Goal: Information Seeking & Learning: Learn about a topic

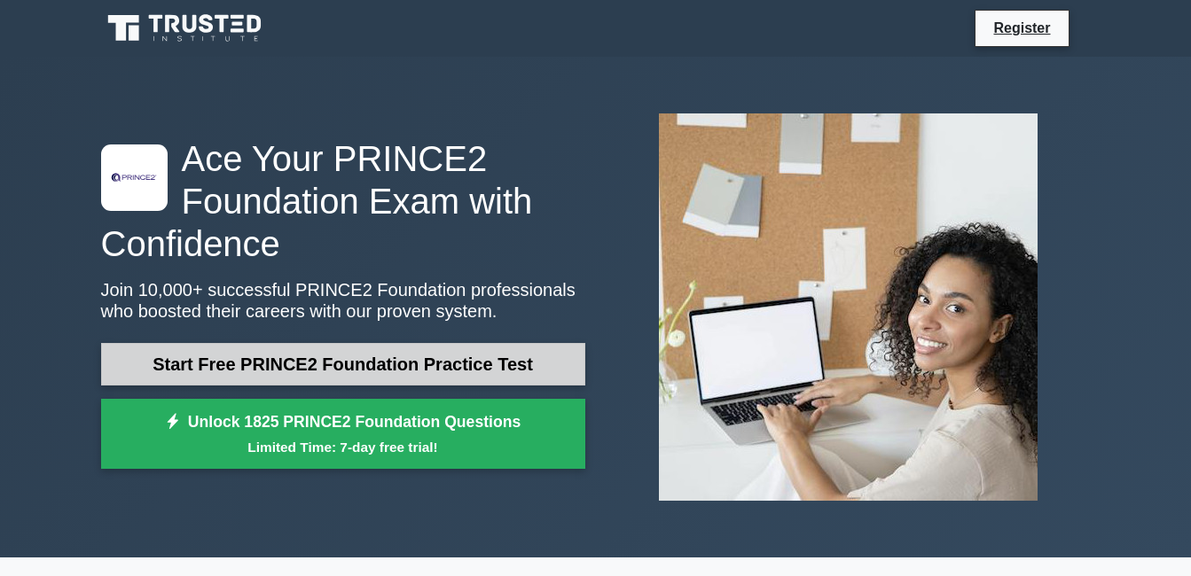
click at [378, 360] on link "Start Free PRINCE2 Foundation Practice Test" at bounding box center [343, 364] width 484 height 43
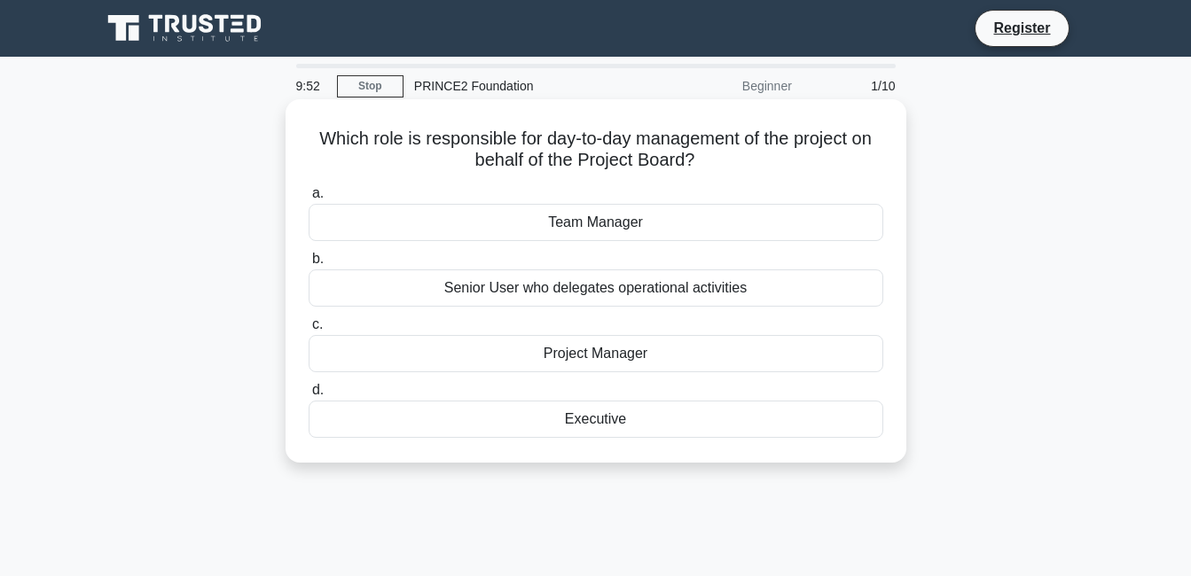
click at [601, 362] on div "Project Manager" at bounding box center [596, 353] width 575 height 37
click at [309, 331] on input "c. Project Manager" at bounding box center [309, 325] width 0 height 12
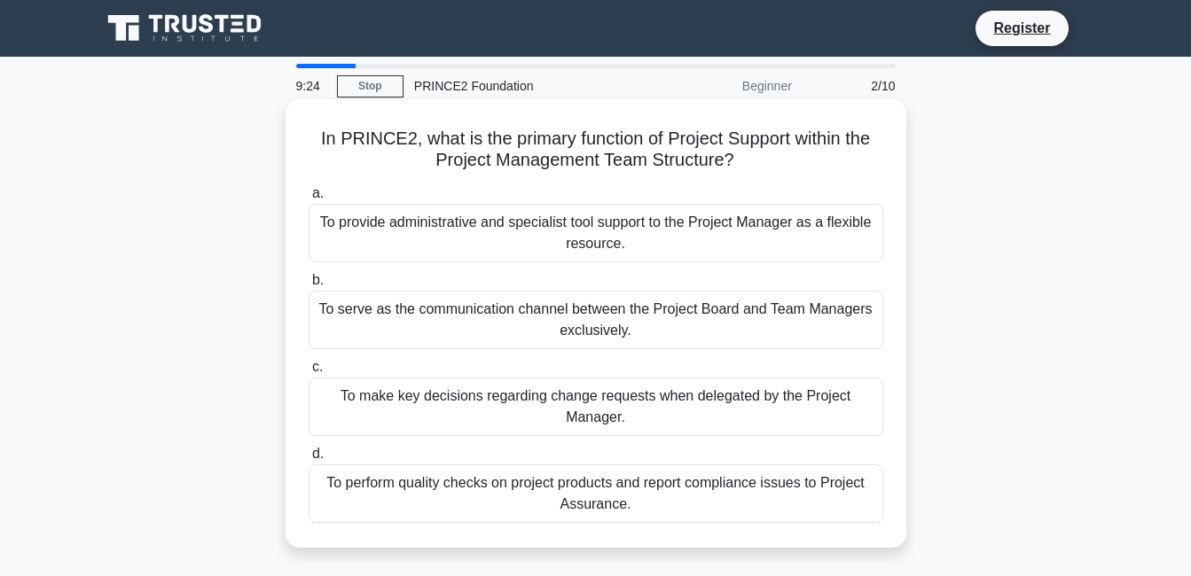
click at [507, 241] on div "To provide administrative and specialist tool support to the Project Manager as…" at bounding box center [596, 233] width 575 height 59
click at [309, 200] on input "a. To provide administrative and specialist tool support to the Project Manager…" at bounding box center [309, 194] width 0 height 12
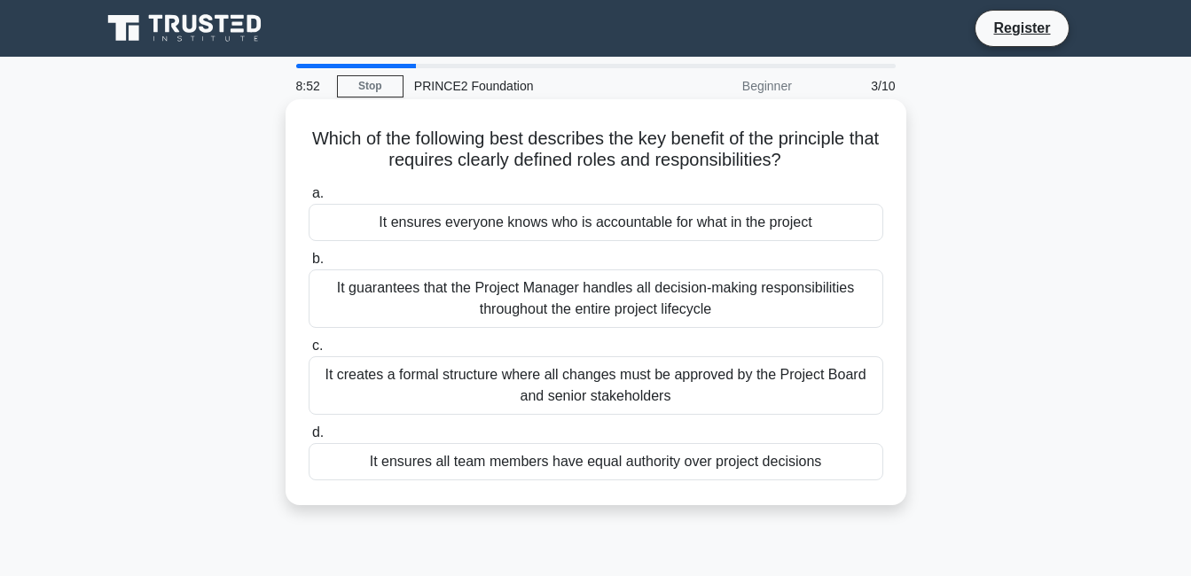
click at [623, 229] on div "It ensures everyone knows who is accountable for what in the project" at bounding box center [596, 222] width 575 height 37
click at [309, 200] on input "a. It ensures everyone knows who is accountable for what in the project" at bounding box center [309, 194] width 0 height 12
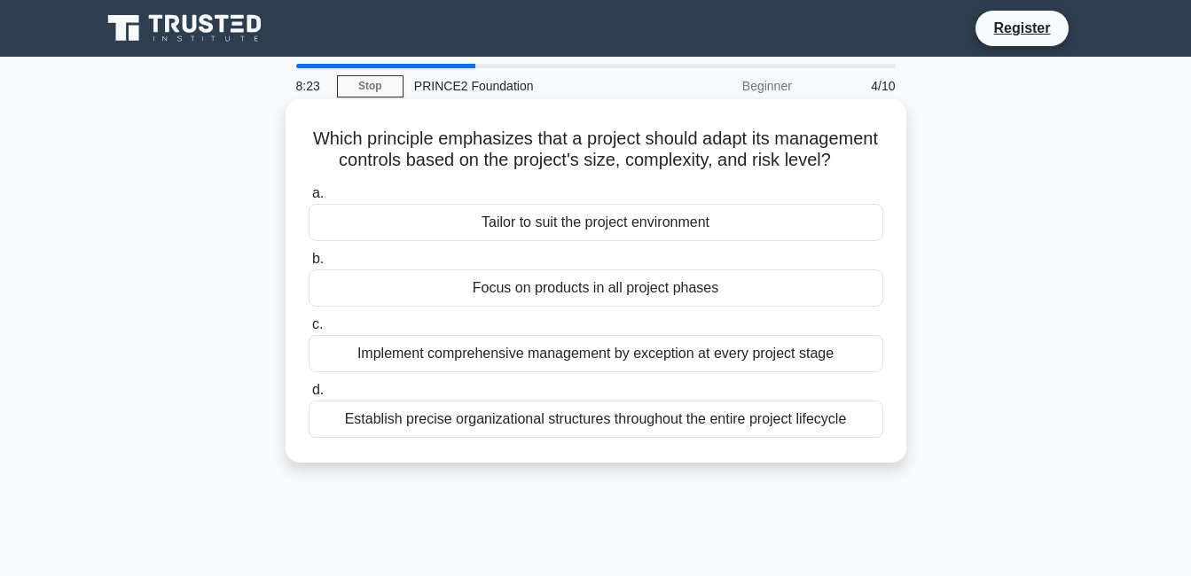
click at [560, 438] on div "Establish precise organizational structures throughout the entire project lifec…" at bounding box center [596, 419] width 575 height 37
click at [309, 396] on input "d. Establish precise organizational structures throughout the entire project li…" at bounding box center [309, 391] width 0 height 12
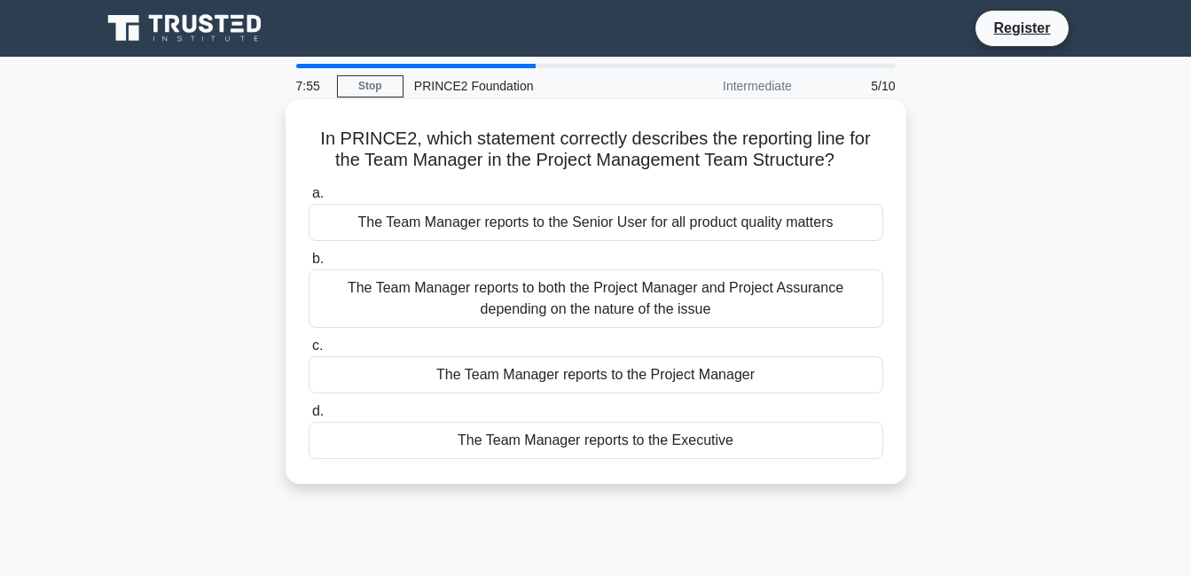
click at [580, 378] on div "The Team Manager reports to the Project Manager" at bounding box center [596, 375] width 575 height 37
click at [309, 352] on input "c. The Team Manager reports to the Project Manager" at bounding box center [309, 347] width 0 height 12
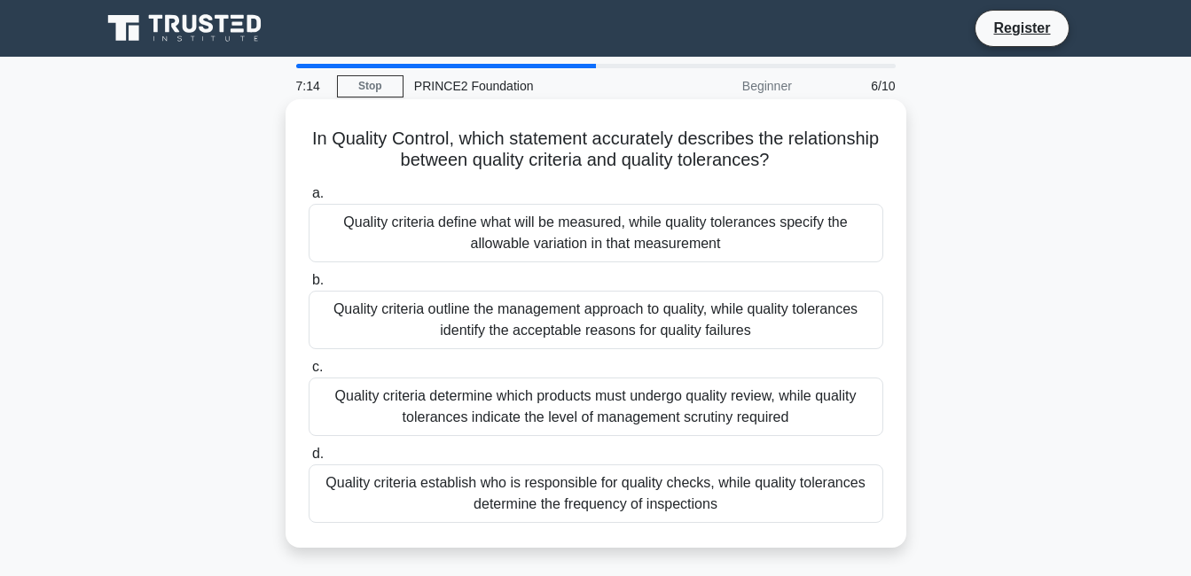
click at [456, 239] on div "Quality criteria define what will be measured, while quality tolerances specify…" at bounding box center [596, 233] width 575 height 59
click at [309, 200] on input "a. Quality criteria define what will be measured, while quality tolerances spec…" at bounding box center [309, 194] width 0 height 12
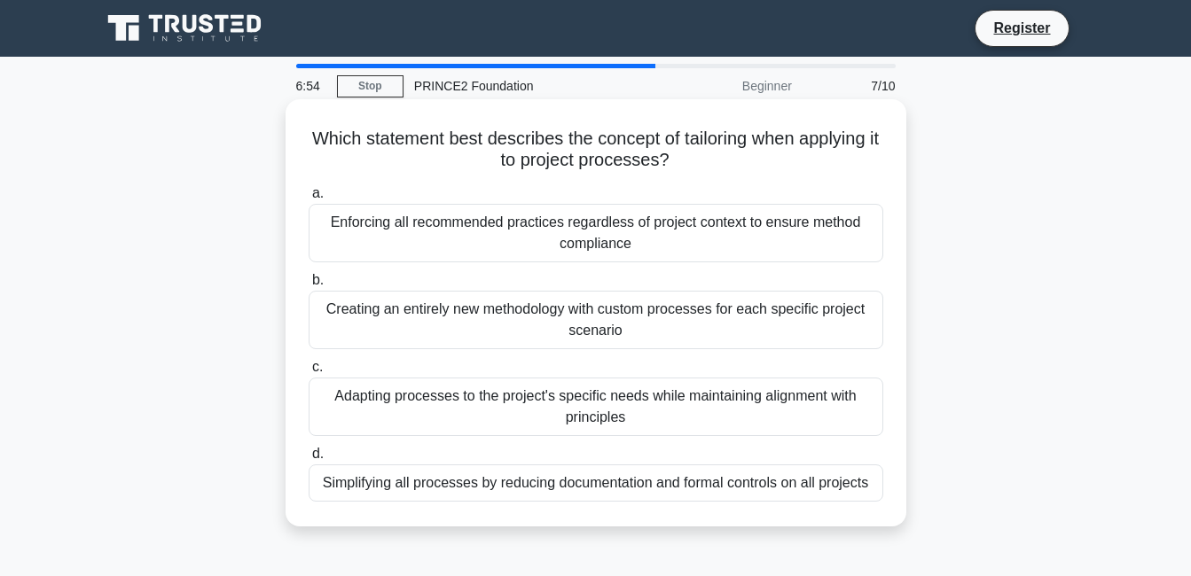
click at [508, 419] on div "Adapting processes to the project's specific needs while maintaining alignment …" at bounding box center [596, 407] width 575 height 59
click at [309, 373] on input "c. Adapting processes to the project's specific needs while maintaining alignme…" at bounding box center [309, 368] width 0 height 12
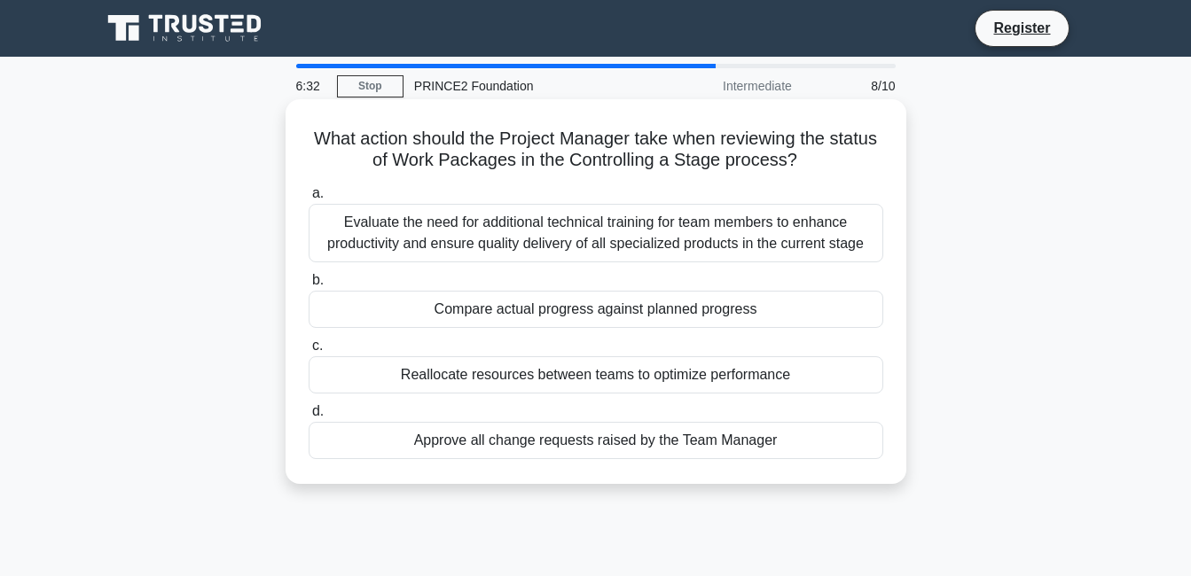
click at [548, 320] on div "Compare actual progress against planned progress" at bounding box center [596, 309] width 575 height 37
click at [309, 286] on input "b. Compare actual progress against planned progress" at bounding box center [309, 281] width 0 height 12
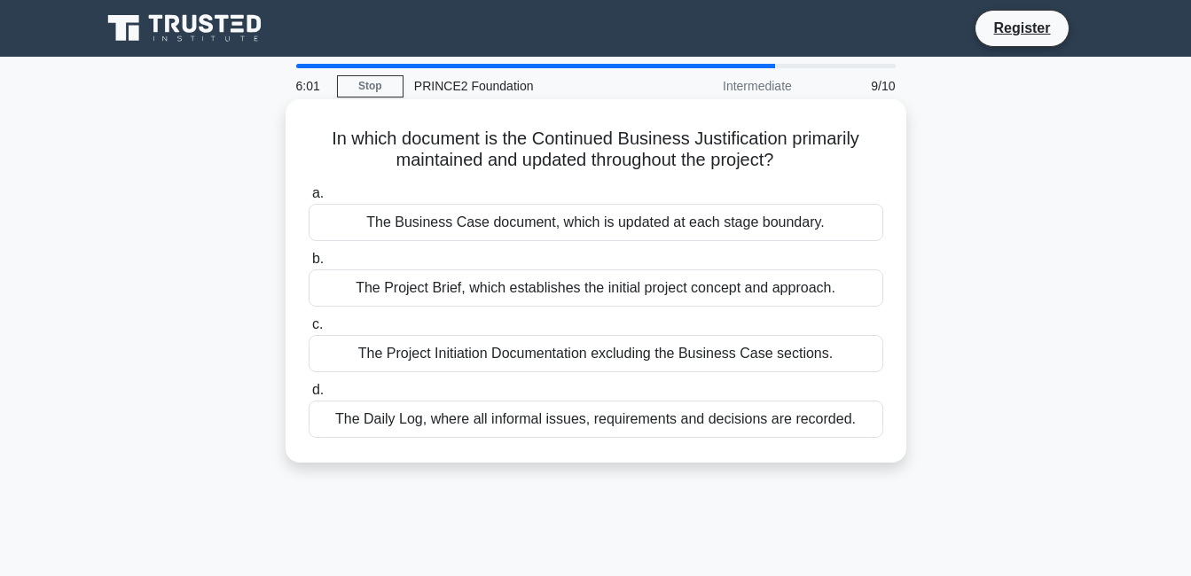
click at [426, 231] on div "The Business Case document, which is updated at each stage boundary." at bounding box center [596, 222] width 575 height 37
click at [309, 200] on input "a. The Business Case document, which is updated at each stage boundary." at bounding box center [309, 194] width 0 height 12
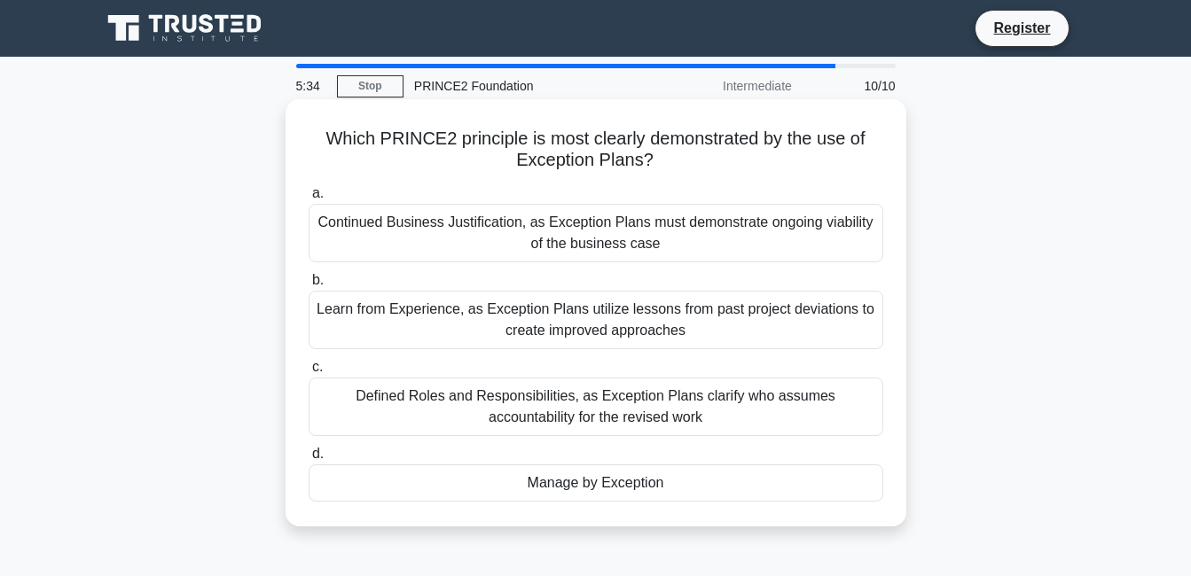
click at [457, 320] on div "Learn from Experience, as Exception Plans utilize lessons from past project dev…" at bounding box center [596, 320] width 575 height 59
click at [309, 286] on input "b. Learn from Experience, as Exception Plans utilize lessons from past project …" at bounding box center [309, 281] width 0 height 12
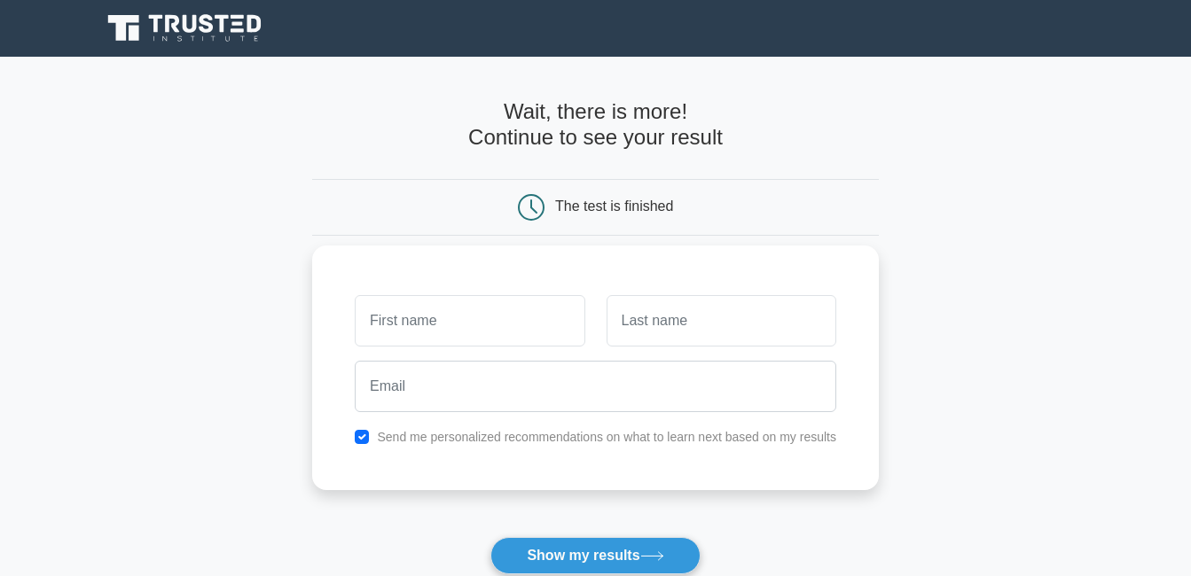
click at [447, 333] on input "text" at bounding box center [470, 320] width 230 height 51
type input "SHASHANK"
click at [716, 308] on input "text" at bounding box center [722, 320] width 230 height 51
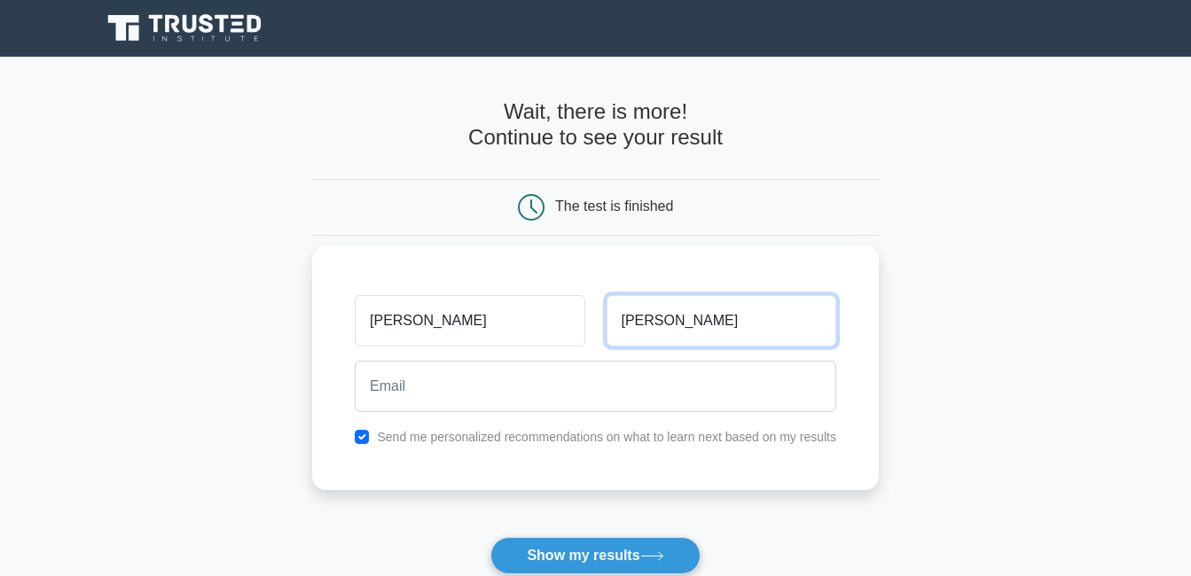
type input "SINGH"
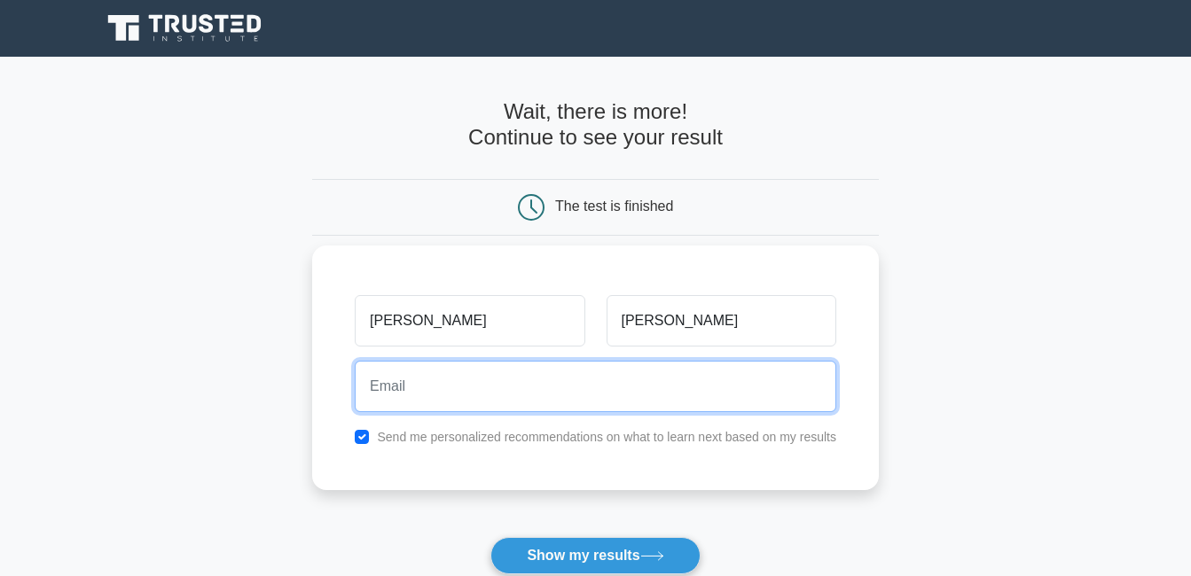
click at [524, 390] on input "email" at bounding box center [596, 386] width 482 height 51
type input "Shashankiacr@sify.com"
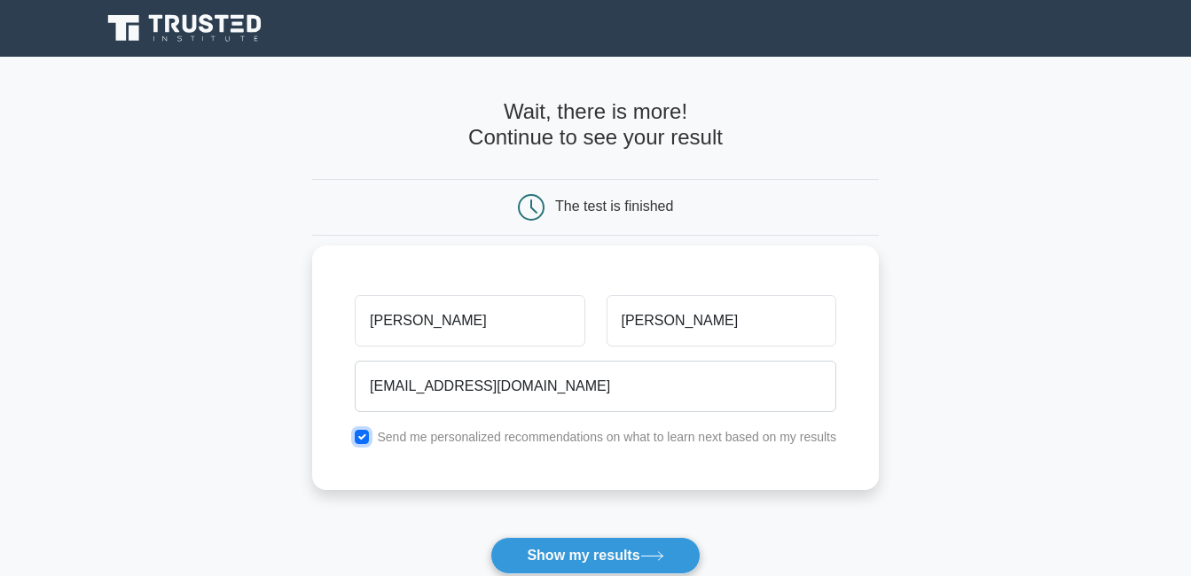
click at [365, 436] on input "checkbox" at bounding box center [362, 437] width 14 height 14
checkbox input "false"
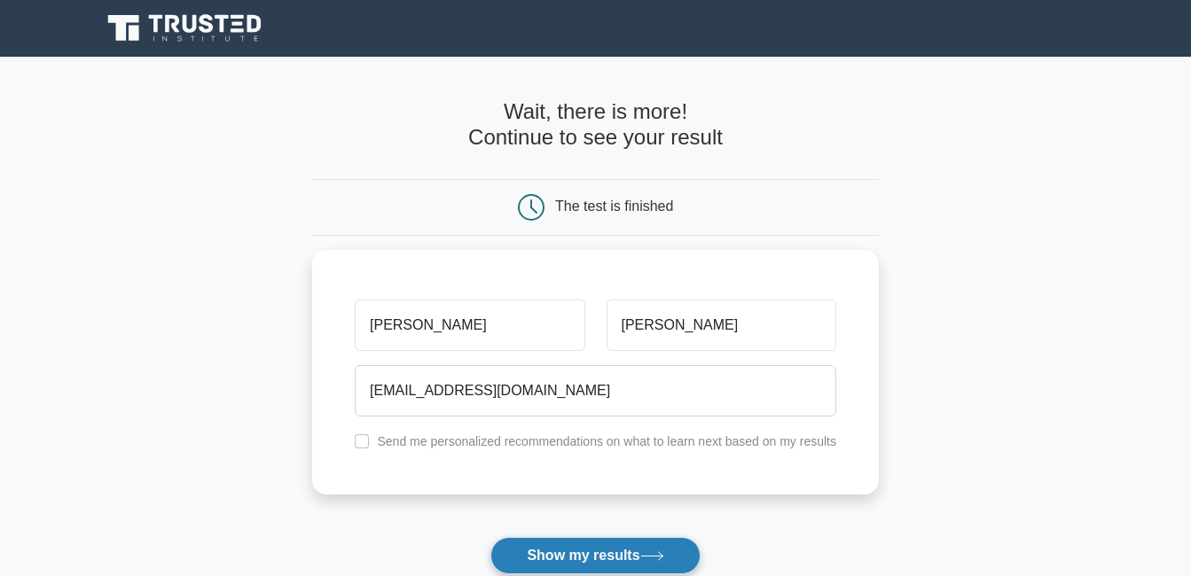
click at [546, 553] on button "Show my results" at bounding box center [594, 555] width 209 height 37
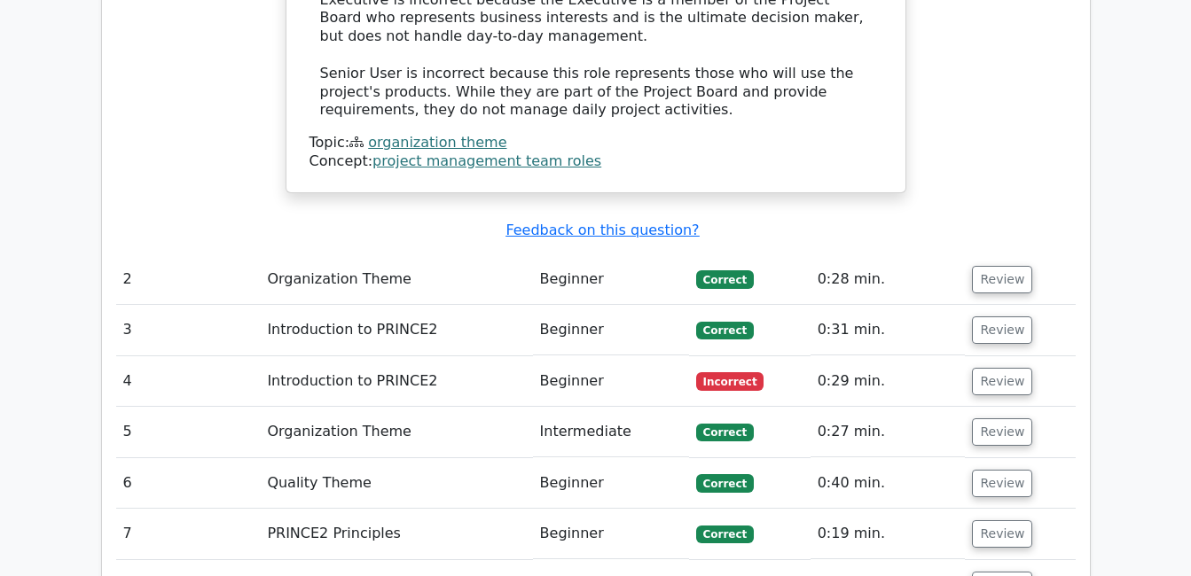
scroll to position [2128, 0]
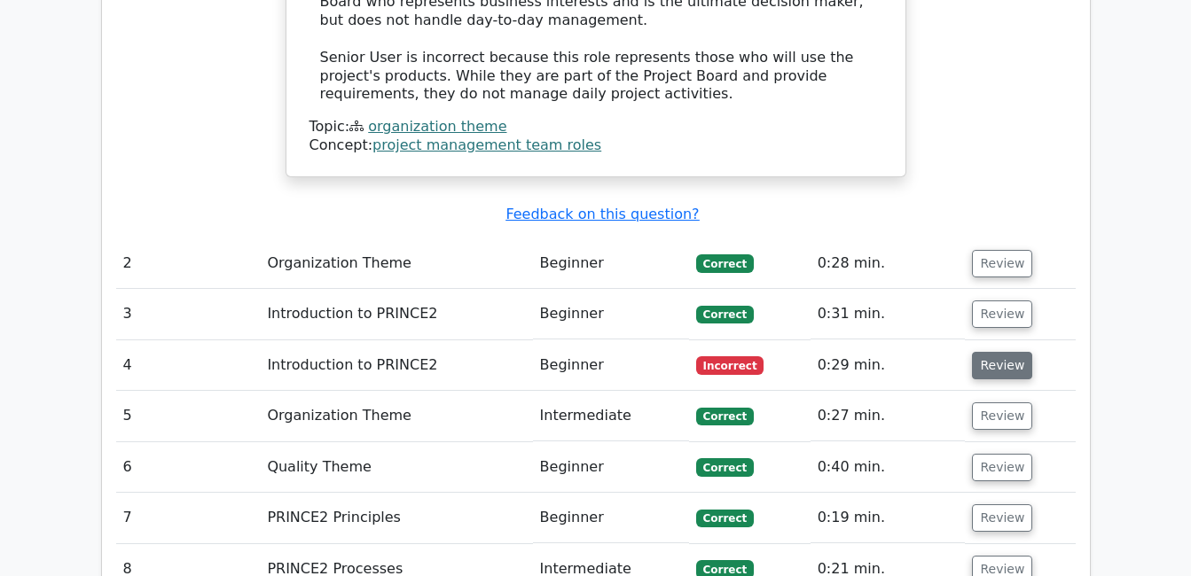
click at [1002, 352] on button "Review" at bounding box center [1002, 365] width 60 height 27
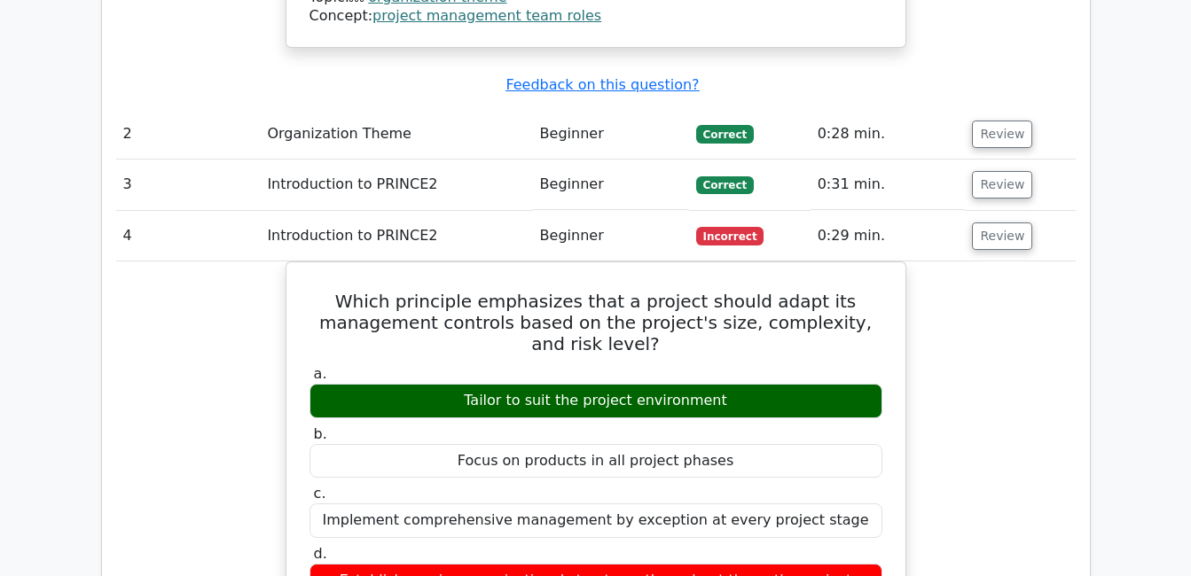
scroll to position [2217, 0]
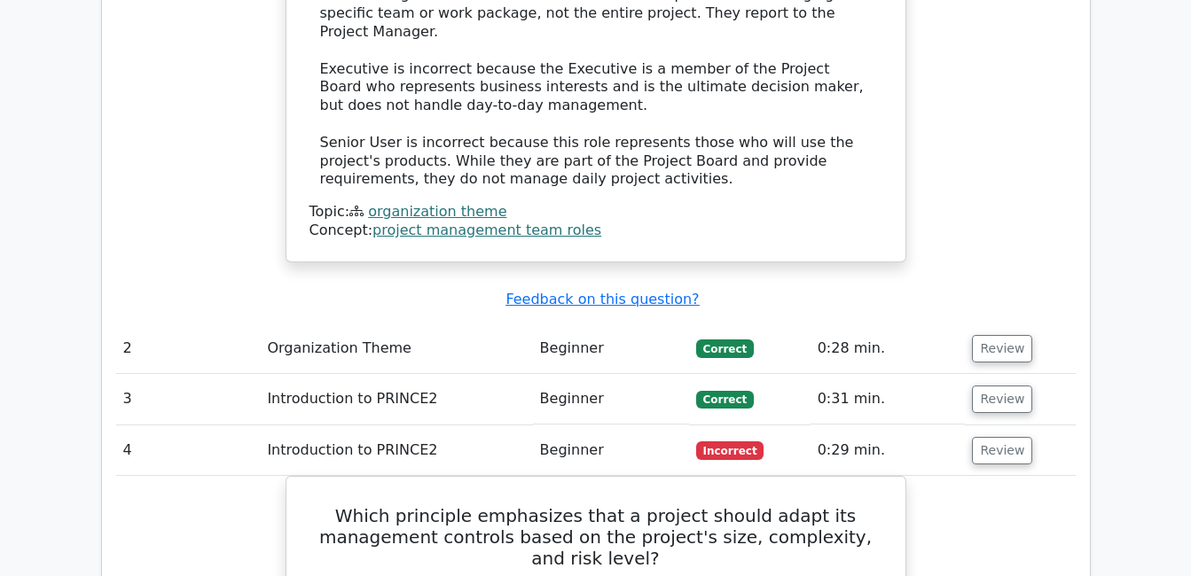
scroll to position [2040, 0]
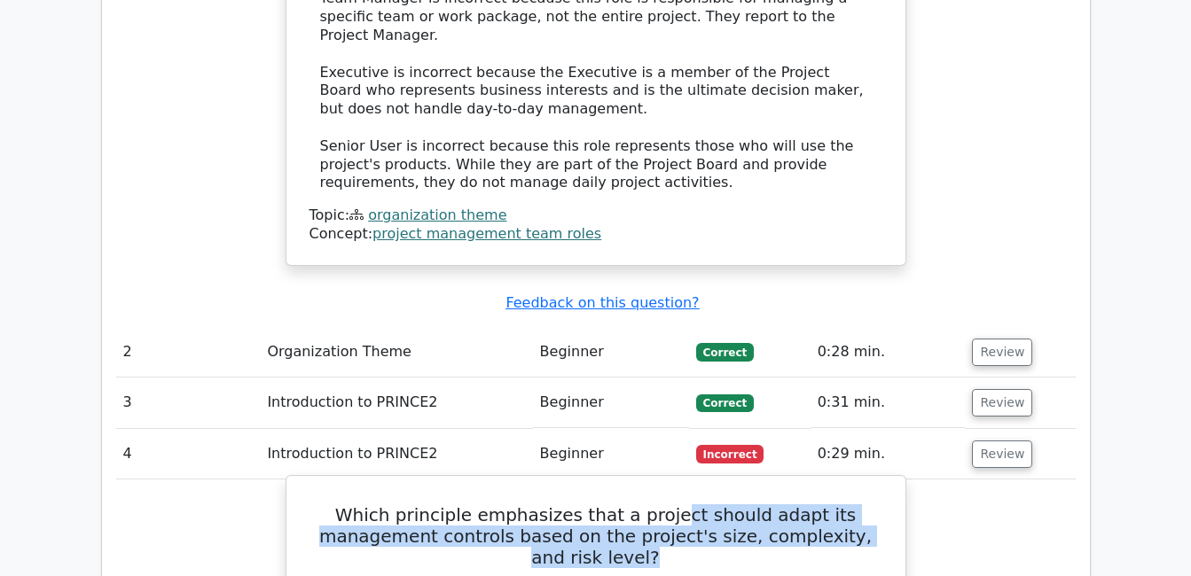
drag, startPoint x: 678, startPoint y: 404, endPoint x: 693, endPoint y: 446, distance: 45.2
click at [693, 505] on h5 "Which principle emphasizes that a project should adapt its management controls …" at bounding box center [596, 537] width 576 height 64
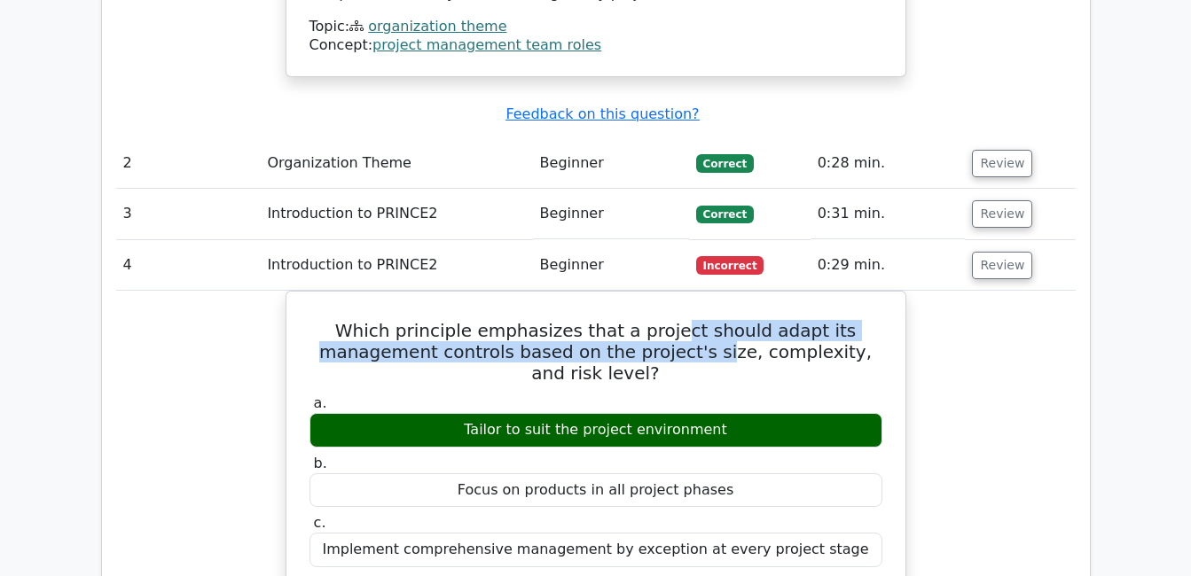
scroll to position [2174, 0]
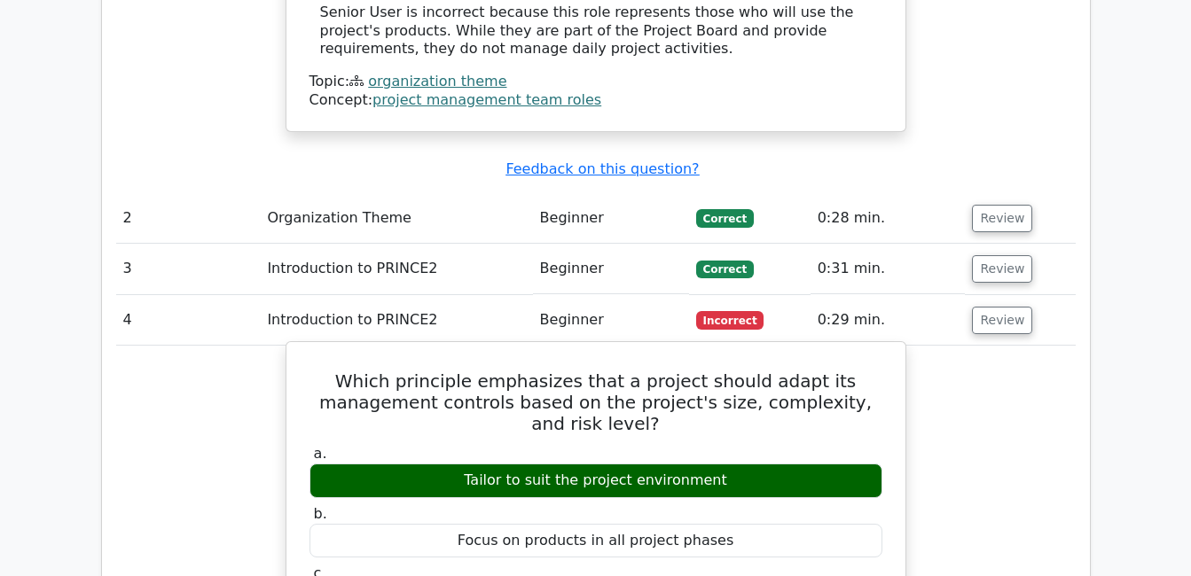
click at [717, 464] on div "Tailor to suit the project environment" at bounding box center [596, 481] width 573 height 35
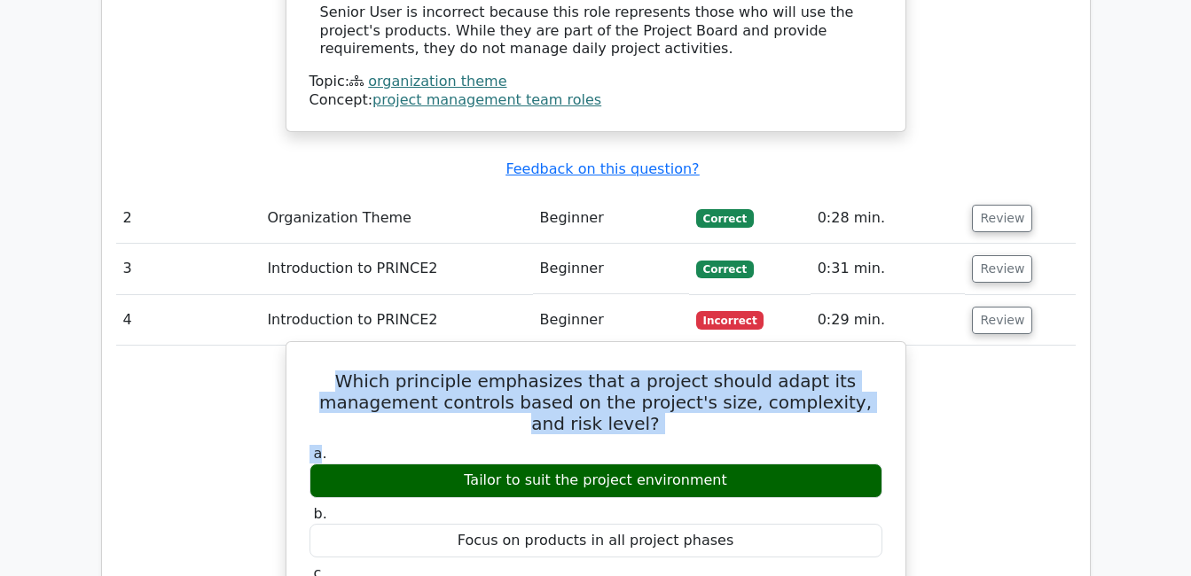
drag, startPoint x: 339, startPoint y: 253, endPoint x: 321, endPoint y: 345, distance: 93.9
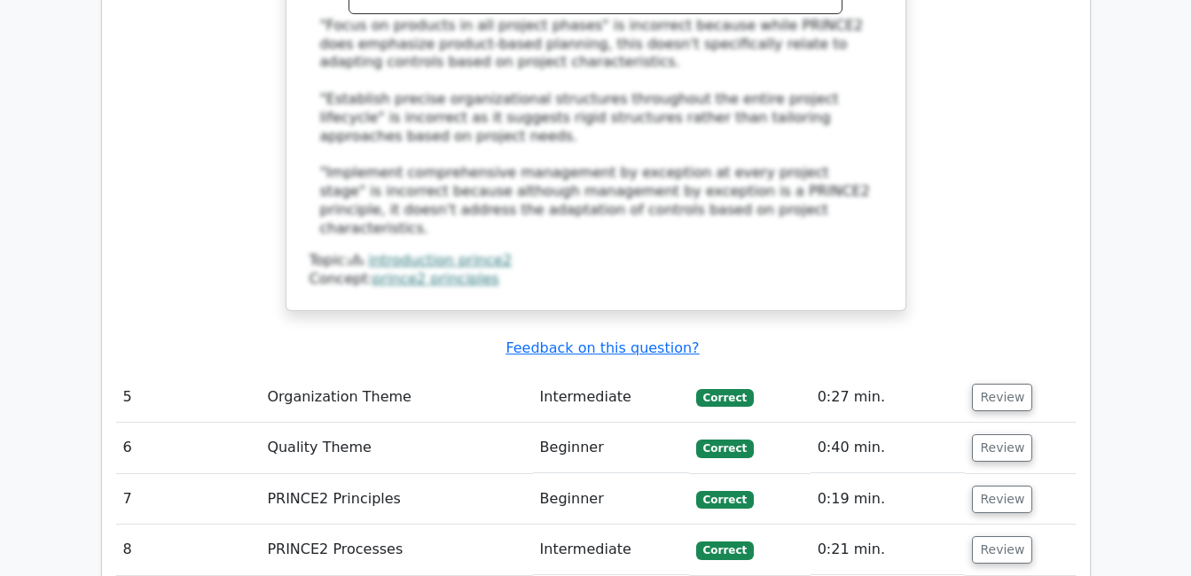
scroll to position [3149, 0]
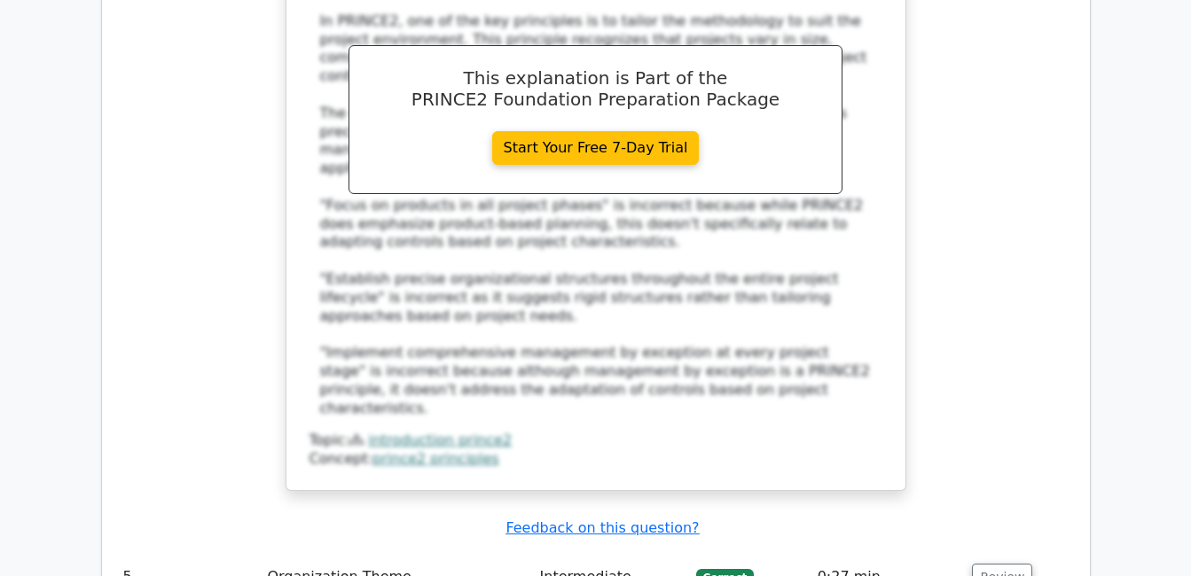
scroll to position [2440, 0]
